Goal: Transaction & Acquisition: Book appointment/travel/reservation

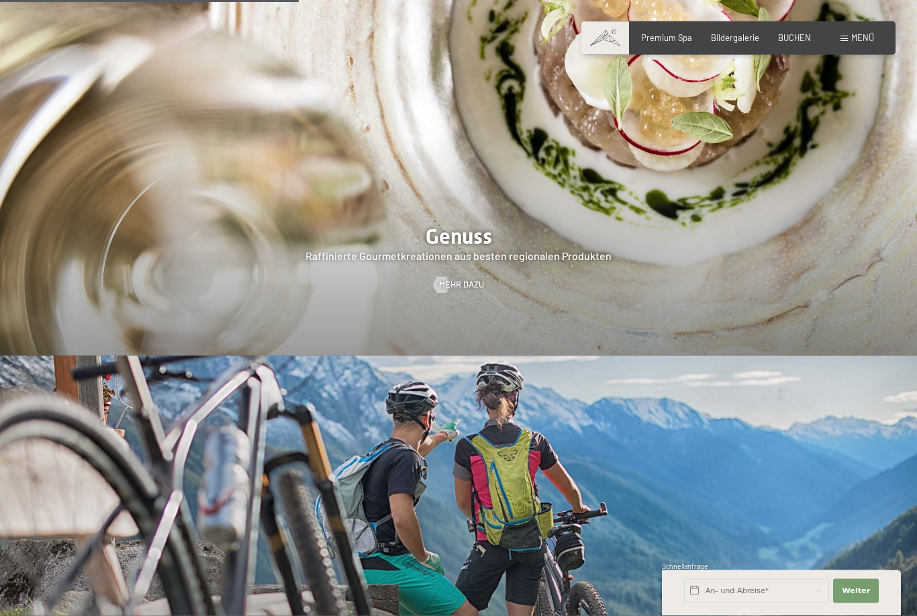
scroll to position [2117, 0]
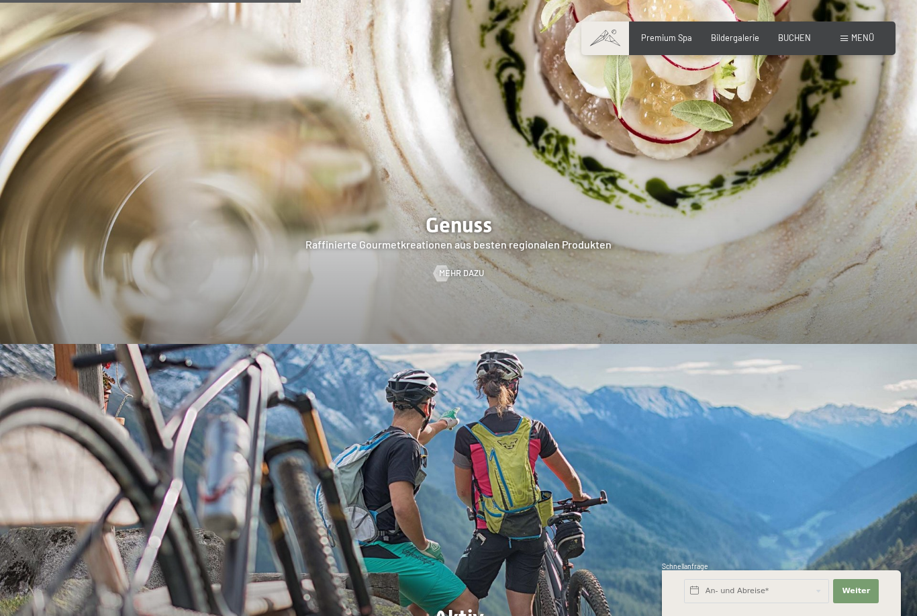
click at [796, 37] on span "BUCHEN" at bounding box center [794, 37] width 33 height 11
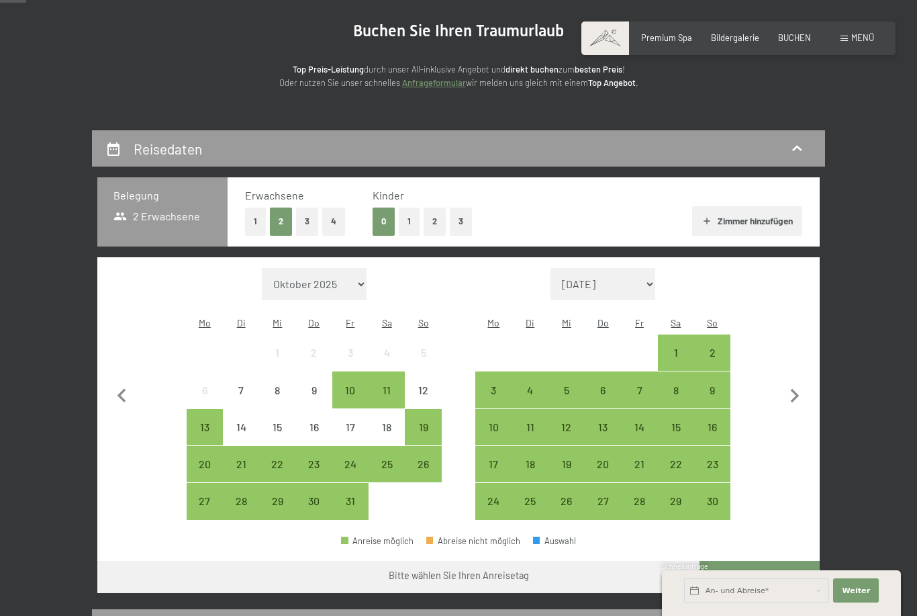
scroll to position [129, 0]
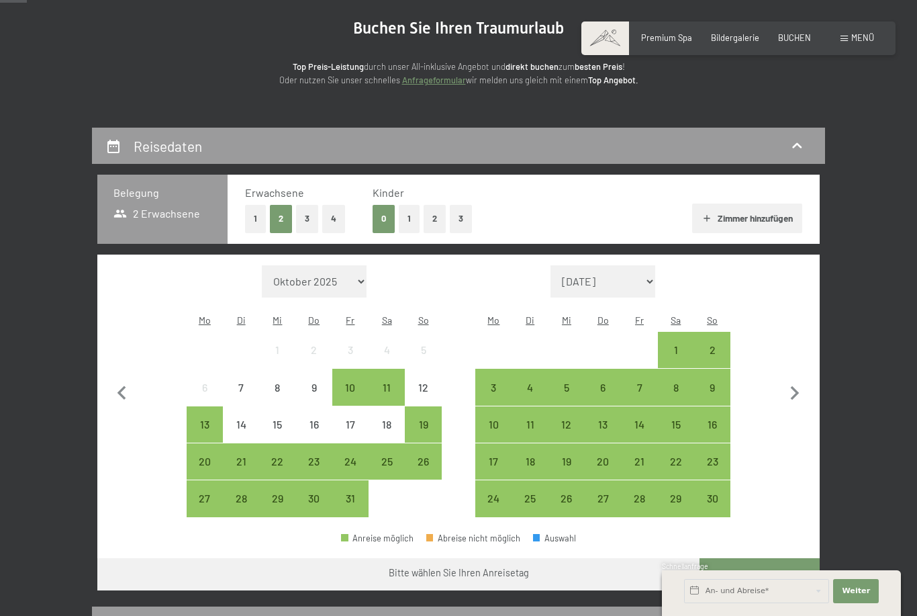
click at [249, 216] on button "1" at bounding box center [255, 219] width 21 height 28
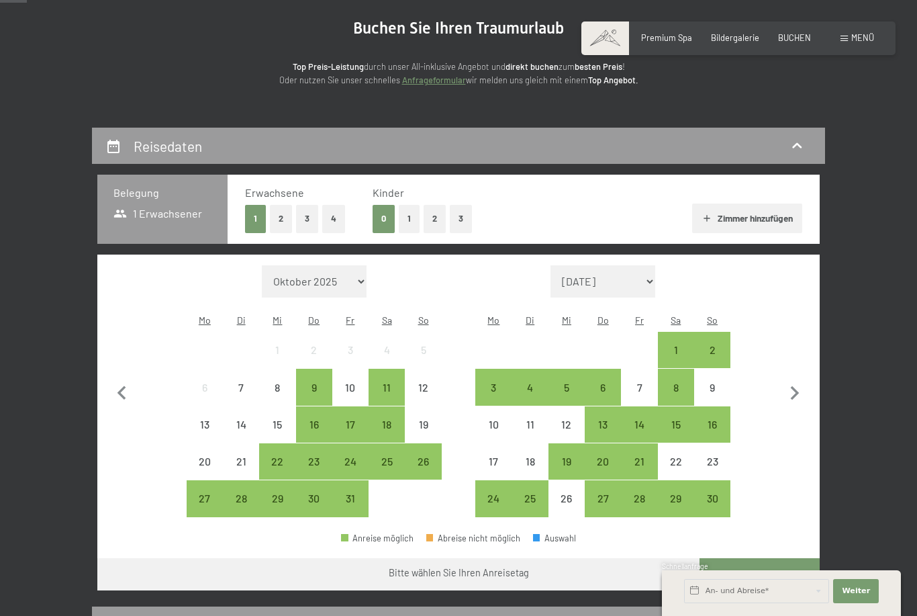
click at [408, 216] on button "1" at bounding box center [409, 219] width 21 height 28
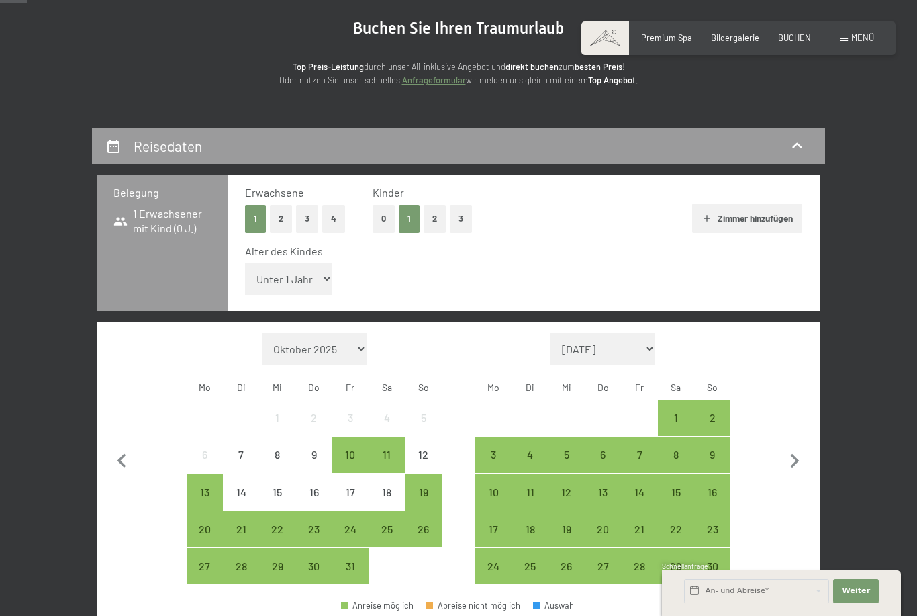
click at [304, 273] on select "Unter 1 Jahr 1 Jahr 2 Jahre 3 Jahre 4 Jahre 5 Jahre 6 Jahre 7 Jahre 8 Jahre 9 J…" at bounding box center [288, 279] width 87 height 32
select select "15"
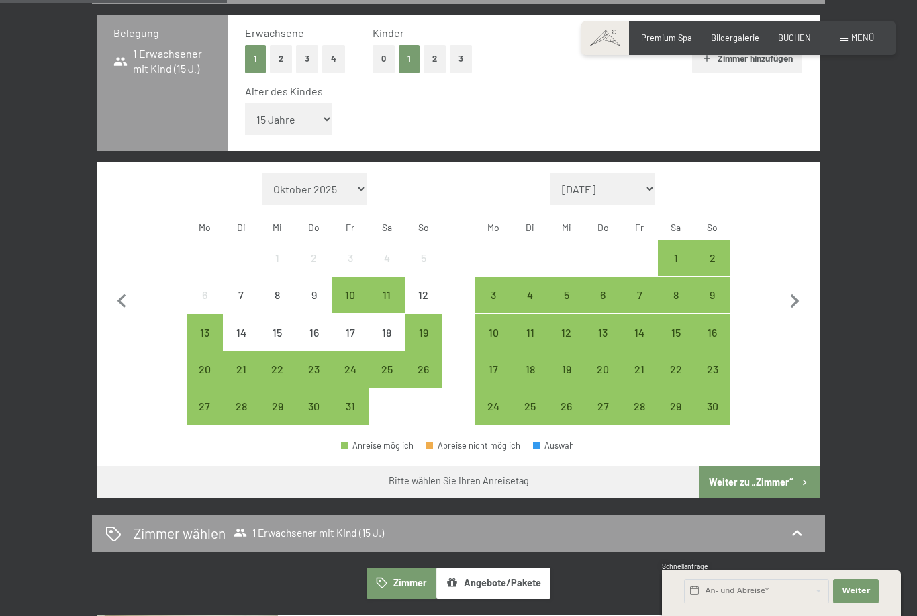
scroll to position [289, 0]
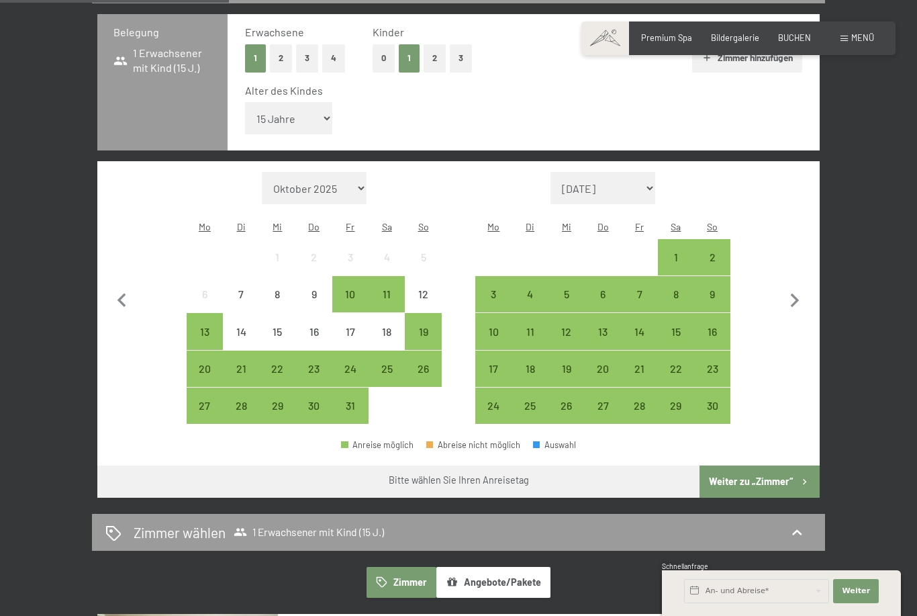
click at [205, 400] on div "27" at bounding box center [205, 417] width 34 height 34
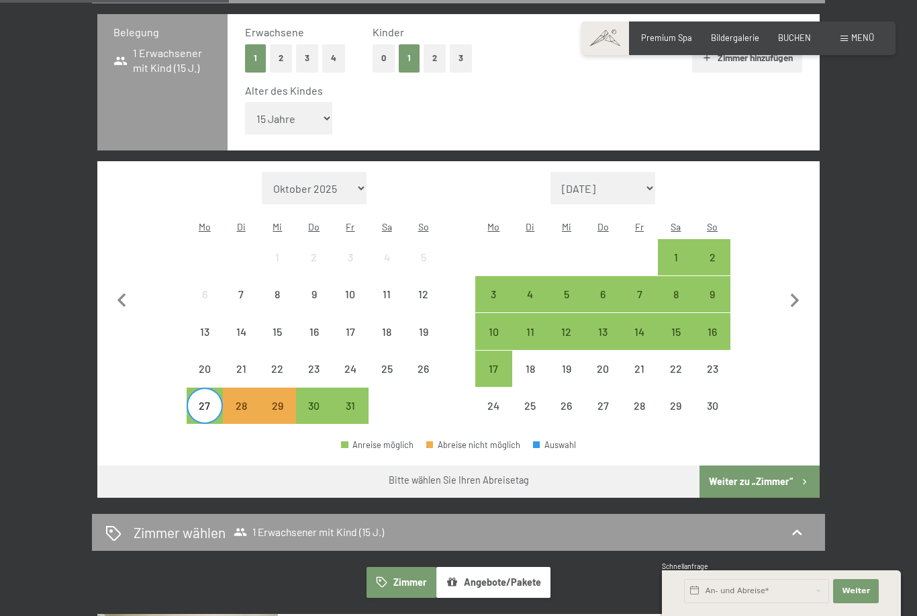
click at [351, 400] on div "31" at bounding box center [351, 417] width 34 height 34
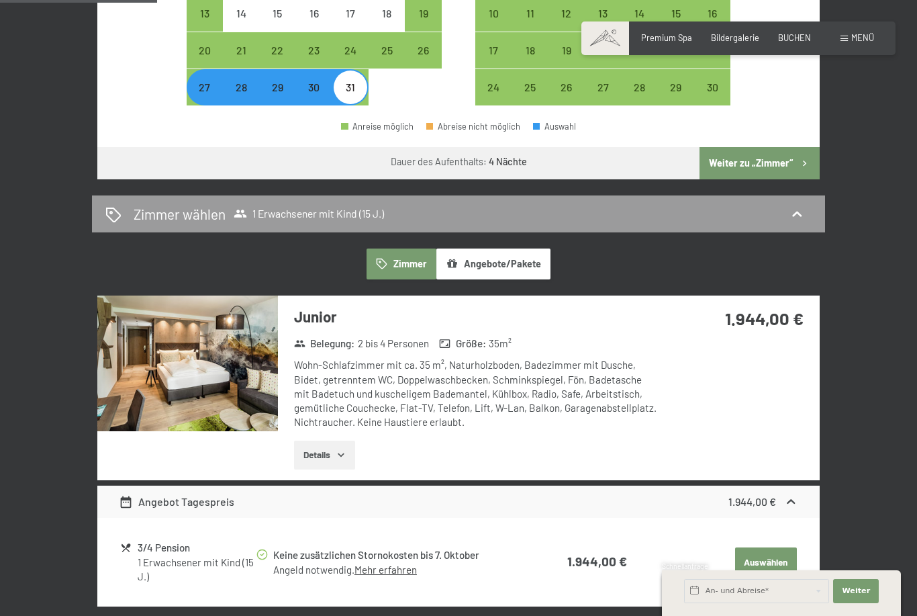
scroll to position [602, 0]
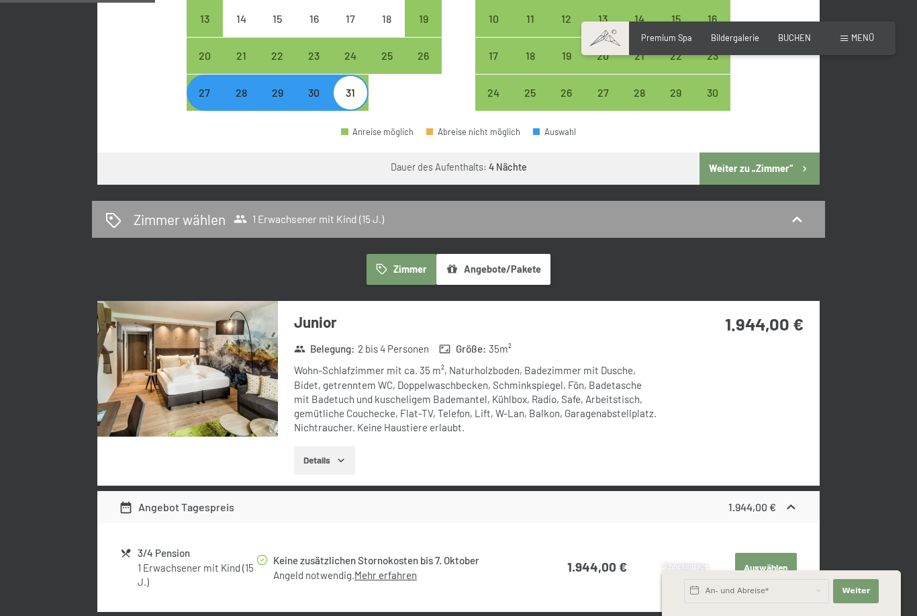
click at [218, 87] on div "27" at bounding box center [205, 104] width 34 height 34
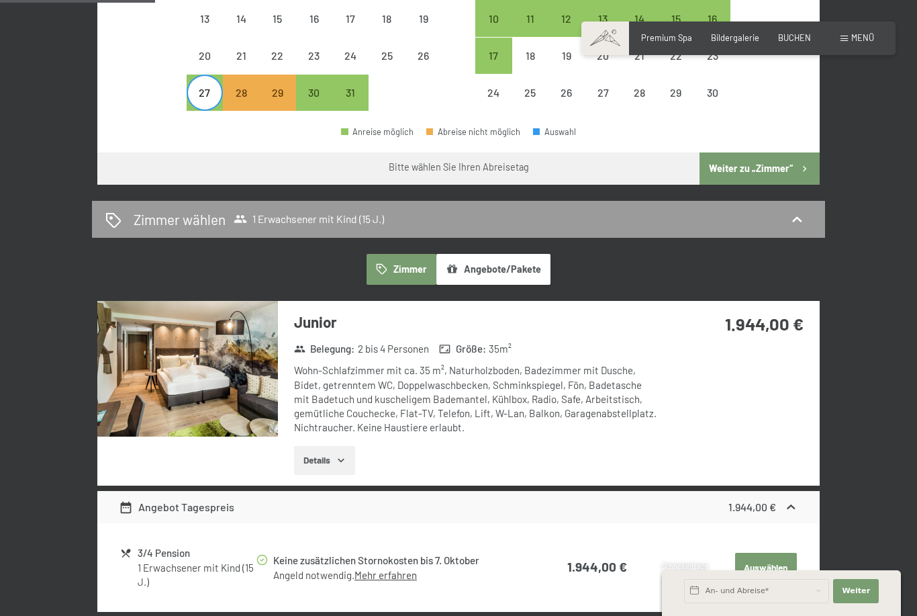
click at [309, 76] on div "30" at bounding box center [315, 93] width 34 height 34
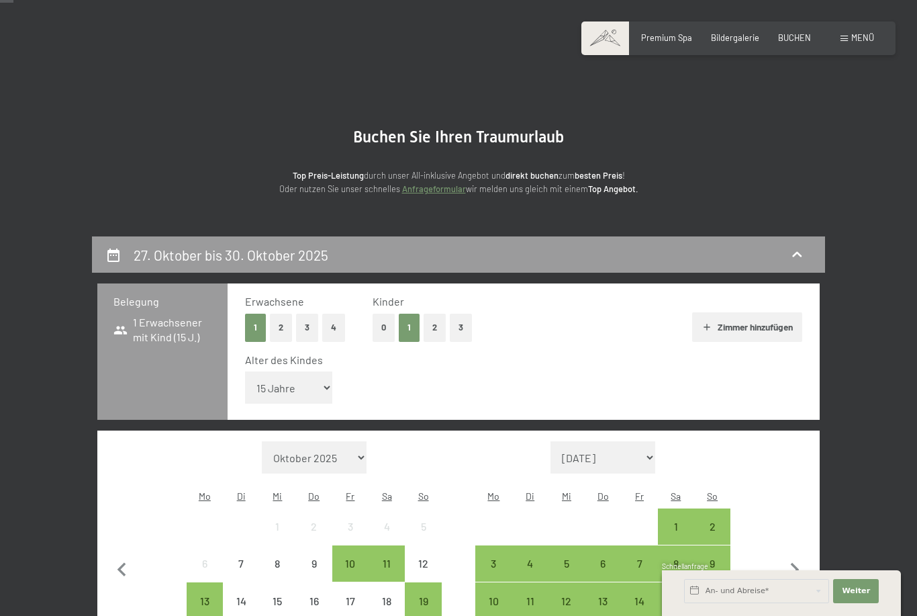
scroll to position [0, 0]
